Goal: Task Accomplishment & Management: Use online tool/utility

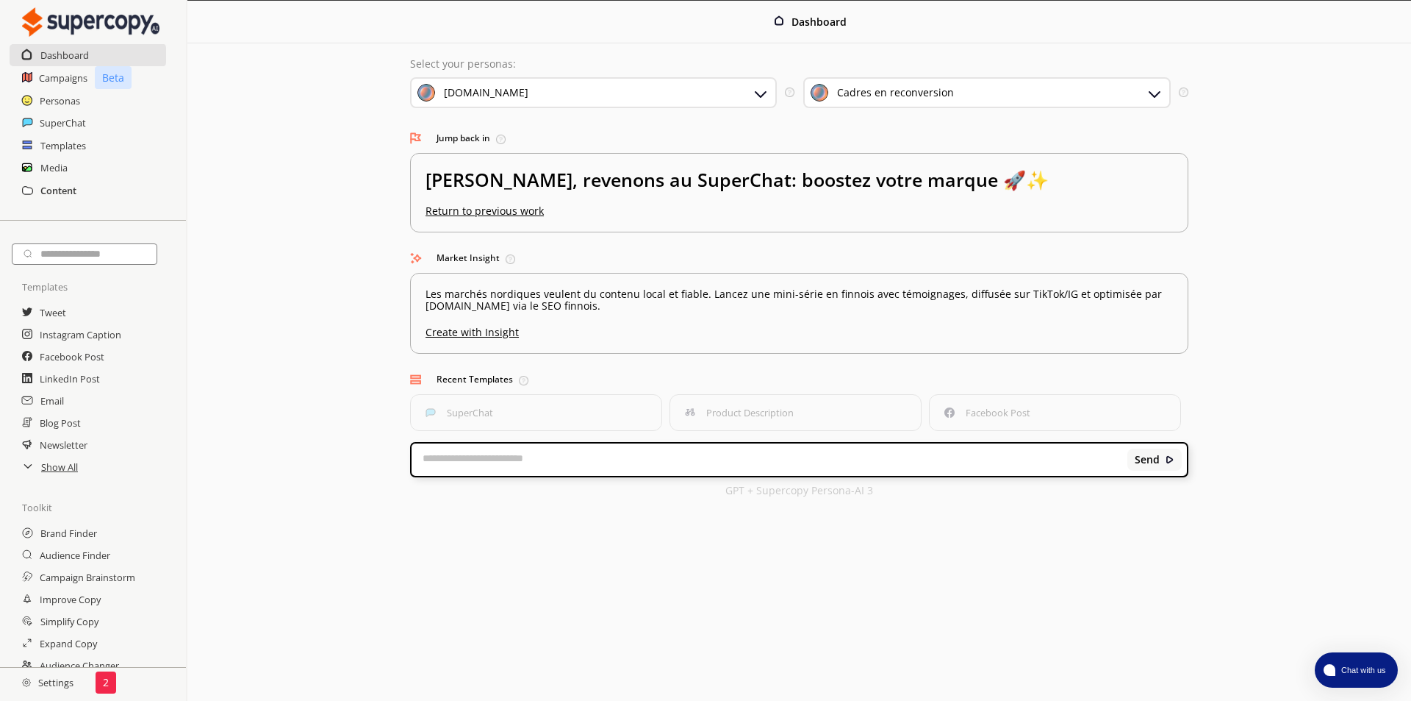
click at [62, 194] on h2 "Content" at bounding box center [58, 190] width 36 height 22
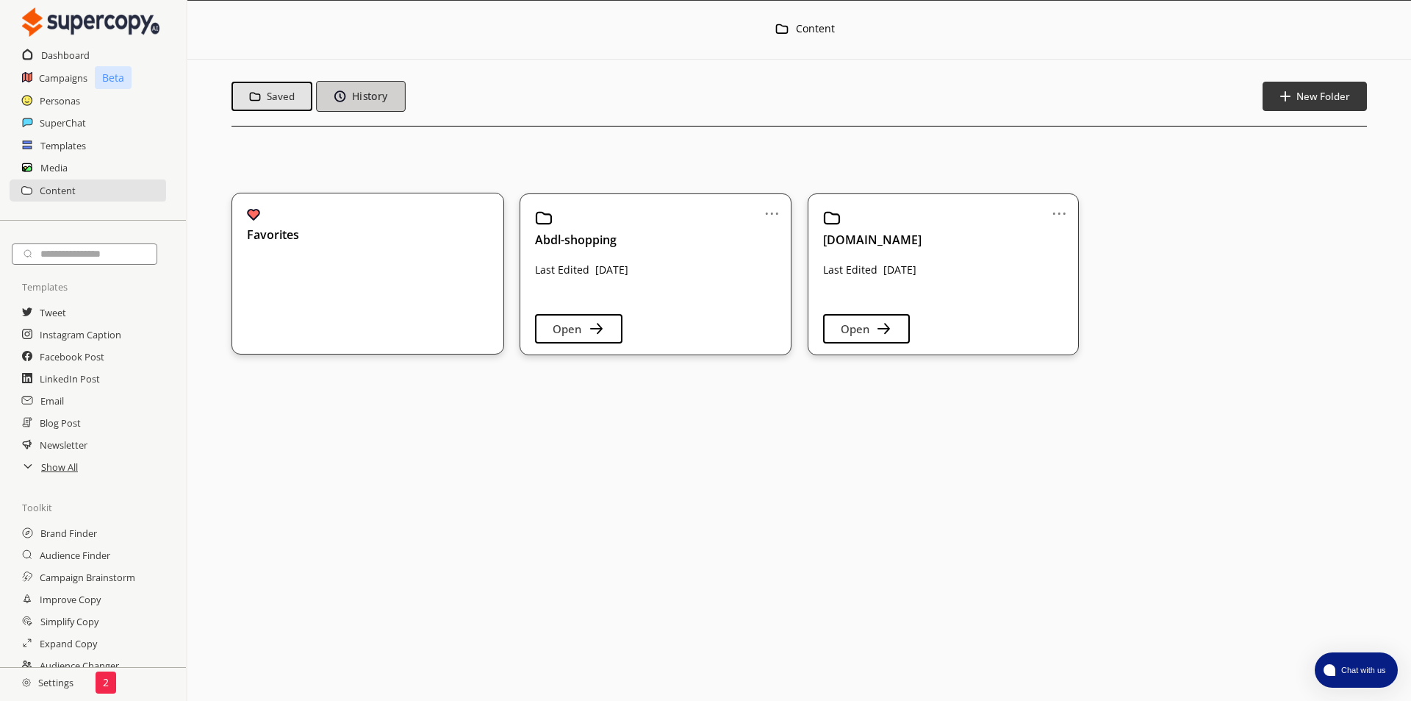
click at [353, 98] on b "History" at bounding box center [368, 97] width 35 height 14
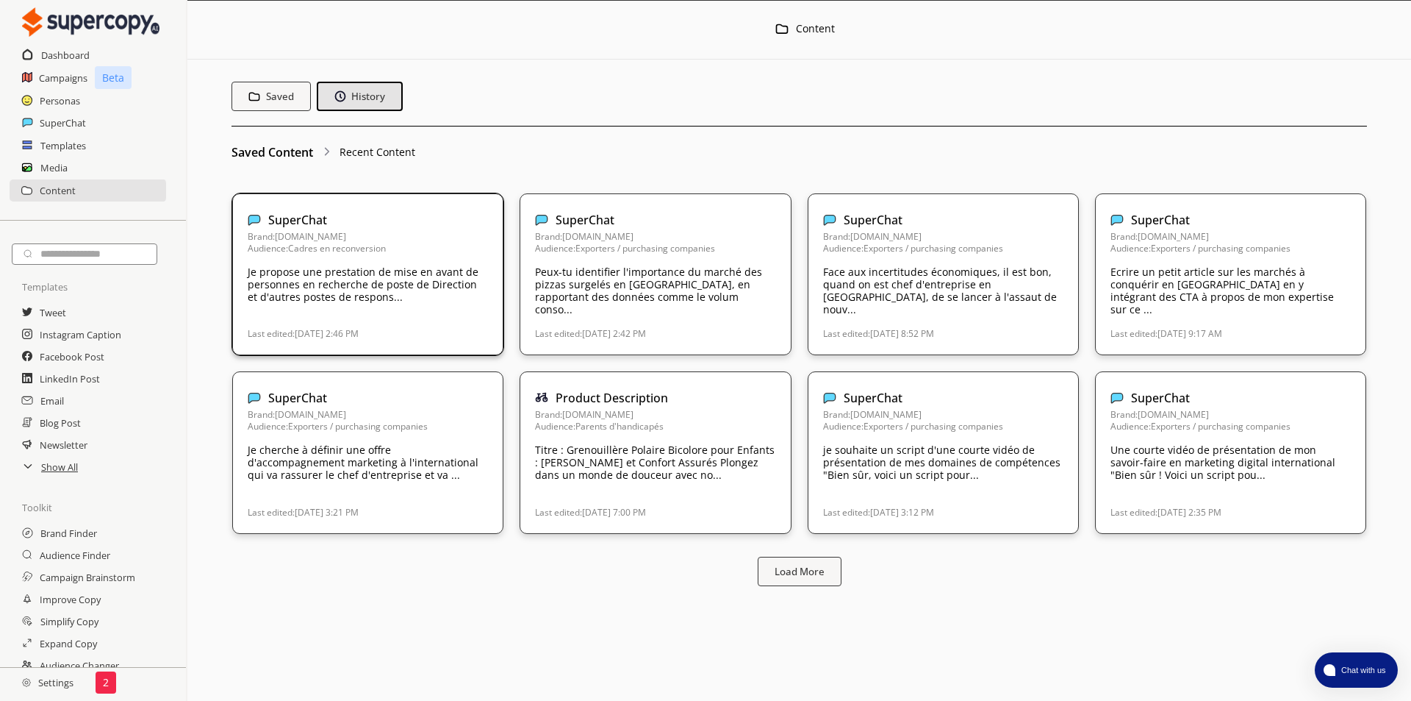
click at [402, 288] on p "Je propose une prestation de mise en avant de personnes en recherche de poste d…" at bounding box center [368, 283] width 240 height 37
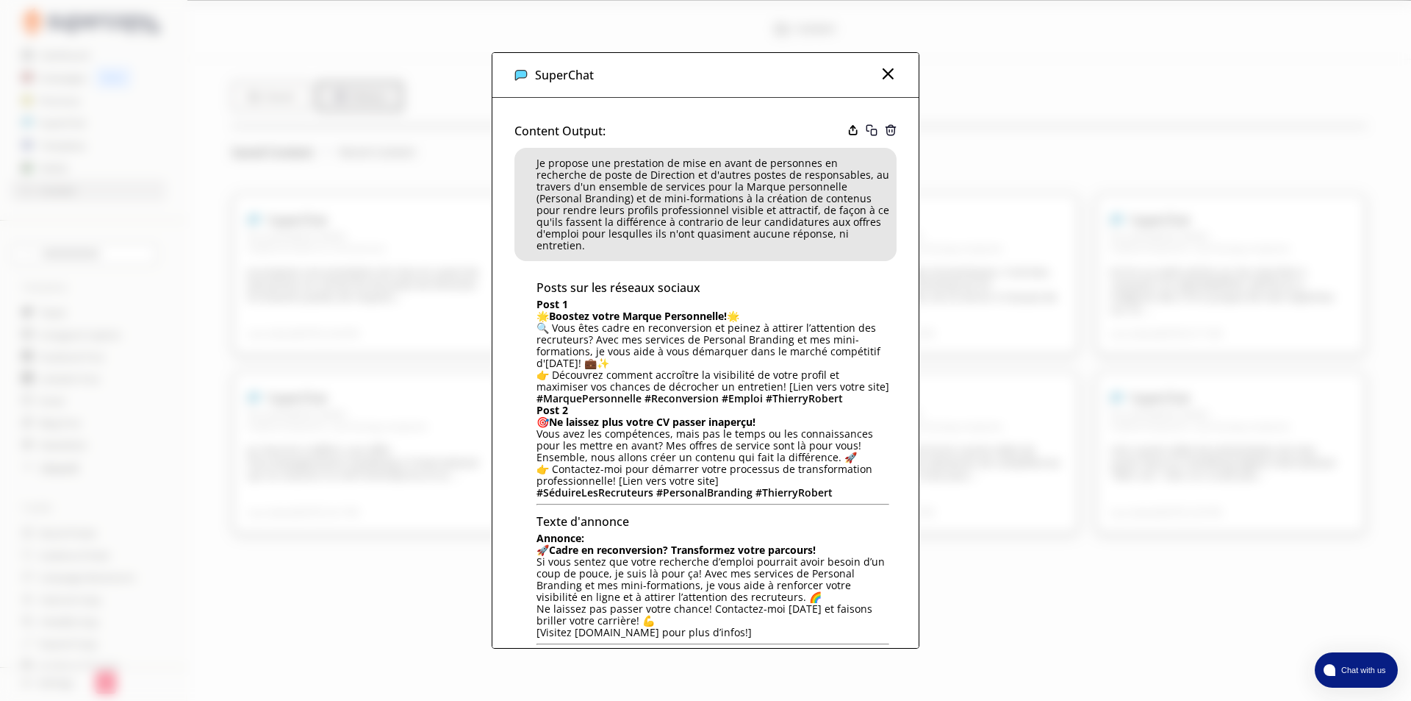
click at [936, 477] on div "SuperChat Content Output: Je propose une prestation de mise en avant de personn…" at bounding box center [705, 350] width 1411 height 701
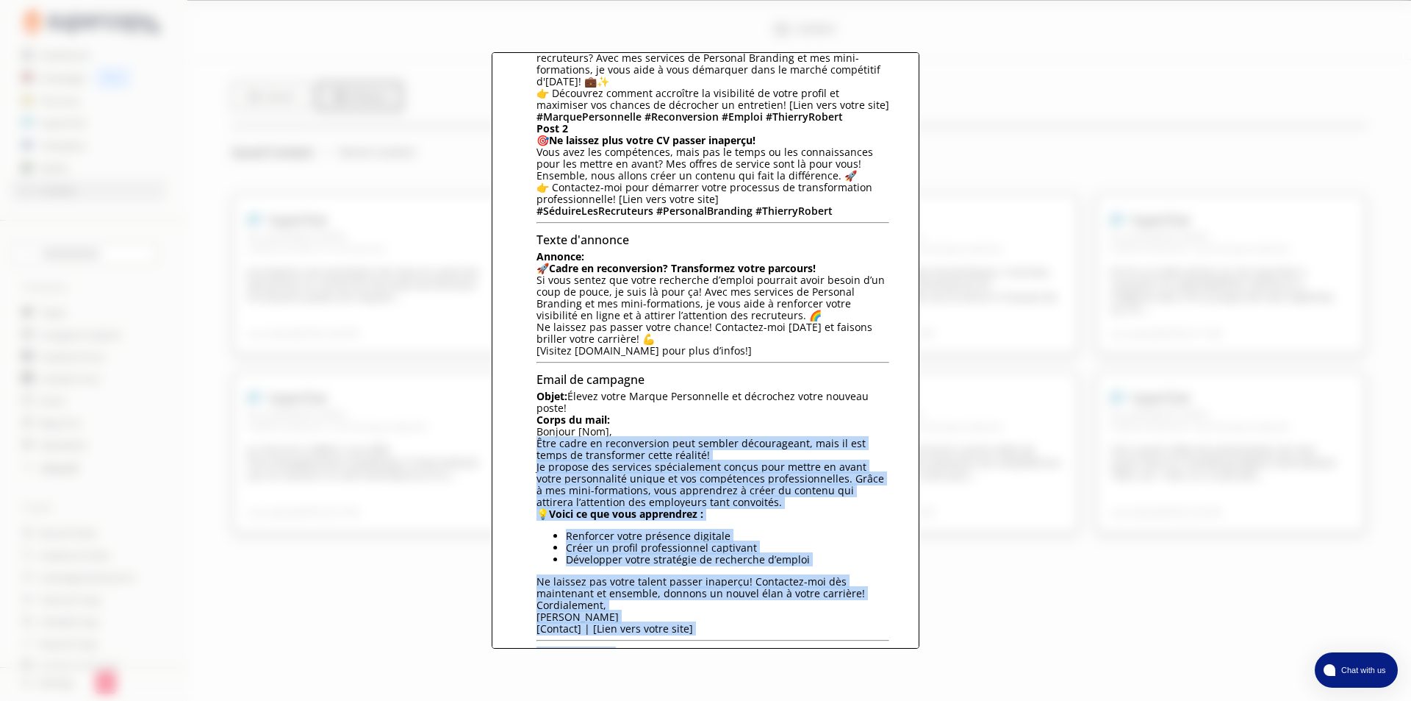
scroll to position [337, 0]
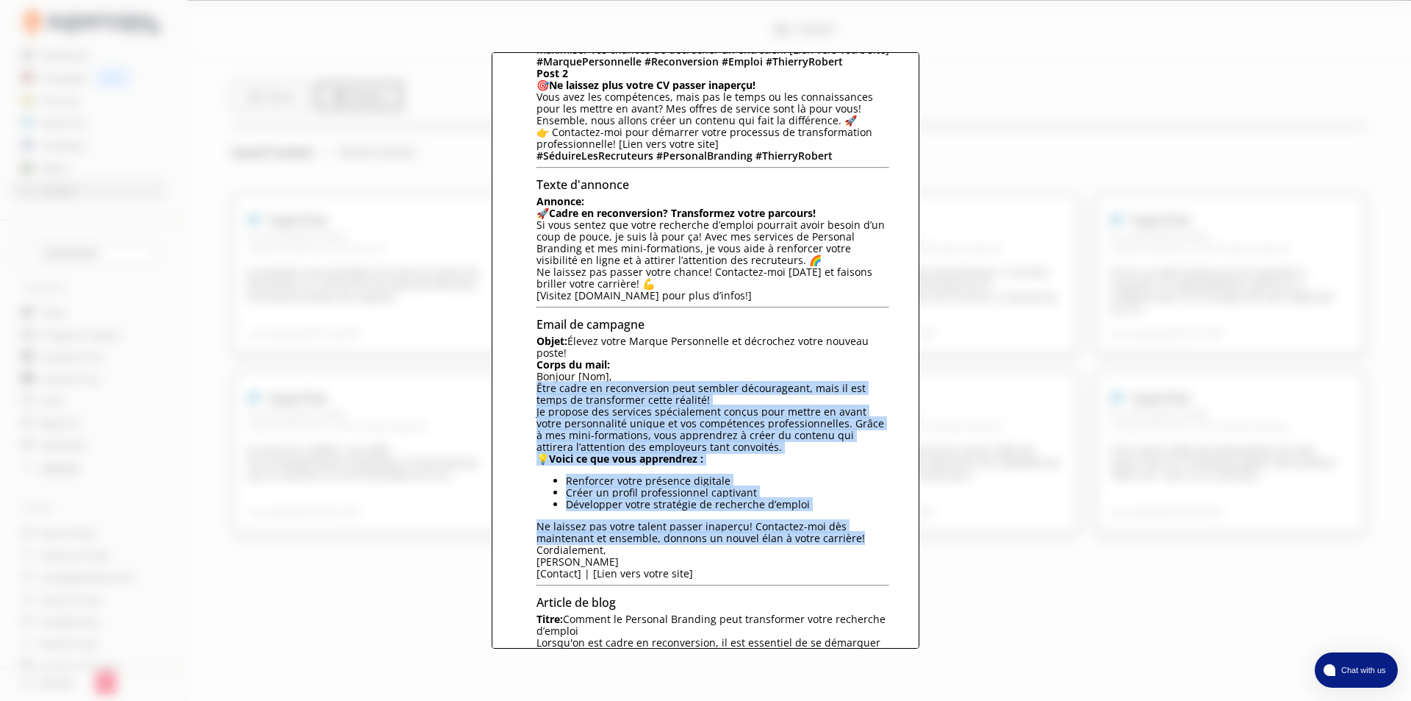
drag, startPoint x: 534, startPoint y: 508, endPoint x: 882, endPoint y: 521, distance: 347.9
click at [882, 521] on div "Posts sur les réseaux sociaux Post 1 🌟 Boostez votre Marque Personnelle! 🌟 🔍 Vo…" at bounding box center [713, 445] width 353 height 1011
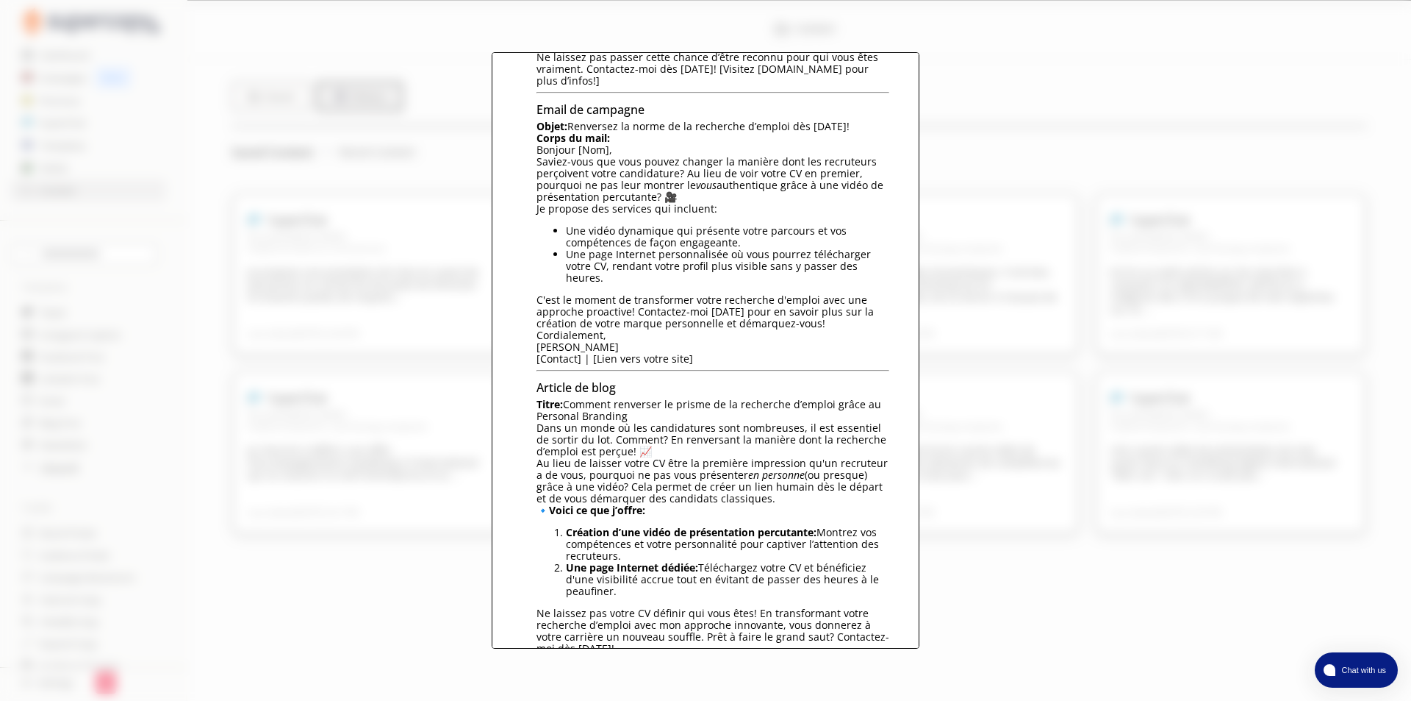
scroll to position [1731, 0]
drag, startPoint x: 535, startPoint y: 383, endPoint x: 895, endPoint y: 600, distance: 419.8
copy div "Dans un monde où les candidatures sont nombreuses, il est essentiel de sortir d…"
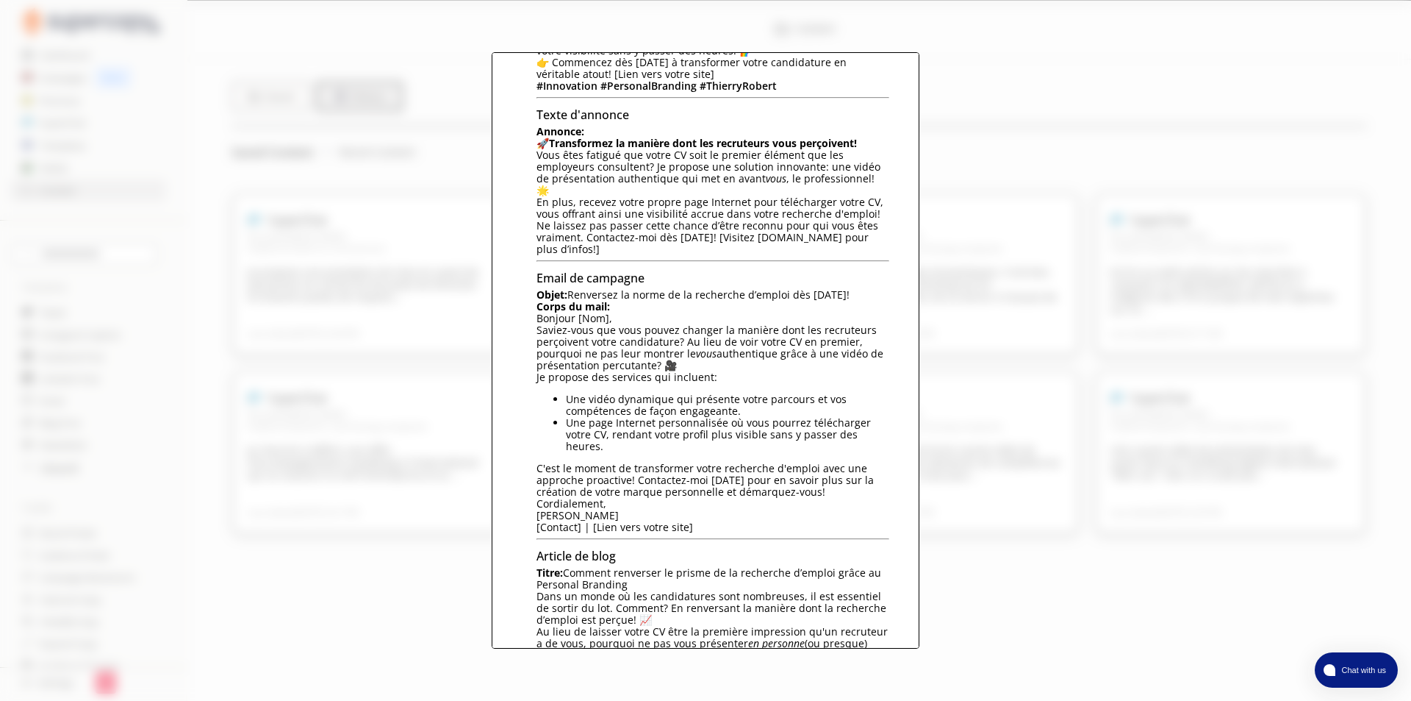
scroll to position [1558, 0]
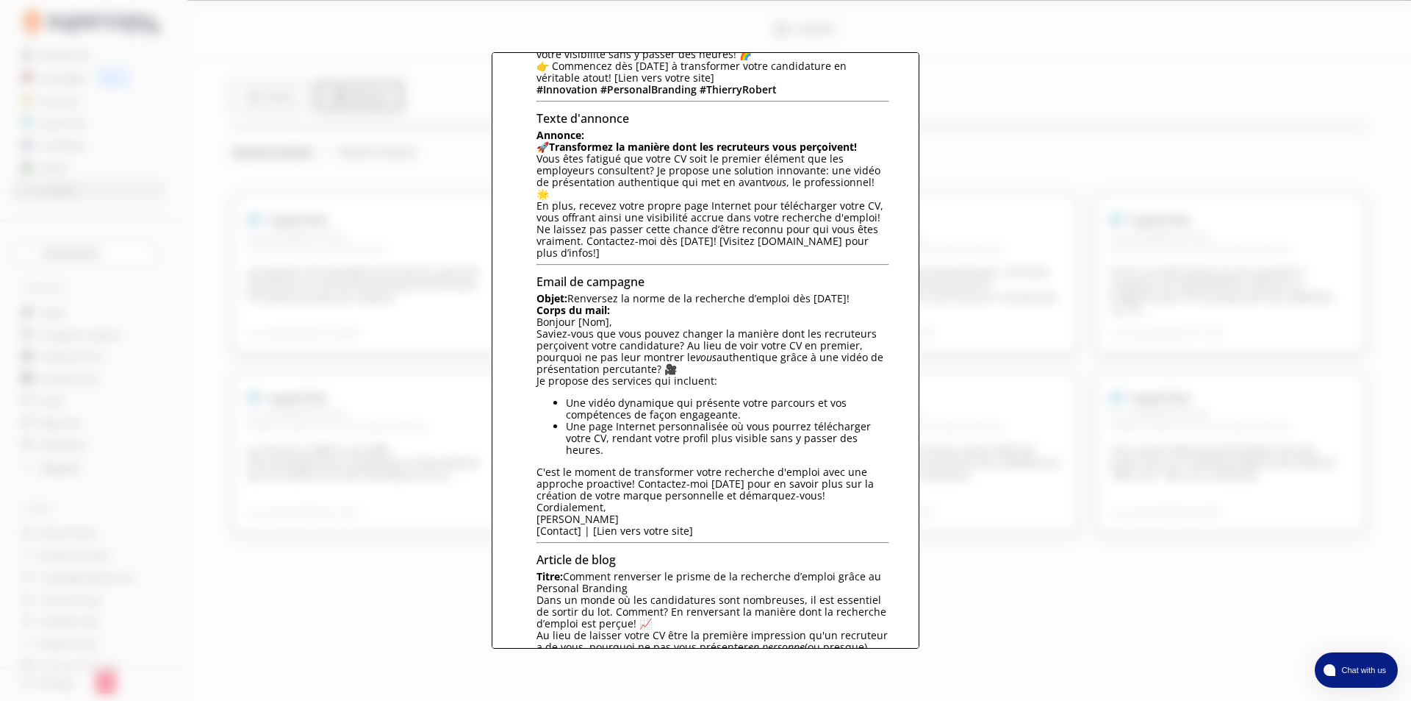
click at [537, 375] on p "Je propose des services qui incluent:" at bounding box center [713, 381] width 353 height 12
drag, startPoint x: 534, startPoint y: 345, endPoint x: 881, endPoint y: 448, distance: 361.0
click at [881, 448] on div "Posts sur les réseaux sociaux Post 1 🌟 Révolutionnez votre recherche d'emploi! …" at bounding box center [713, 367] width 353 height 1035
copy div "Je propose des services qui incluent: Une vidéo dynamique qui présente votre pa…"
